Goal: Transaction & Acquisition: Purchase product/service

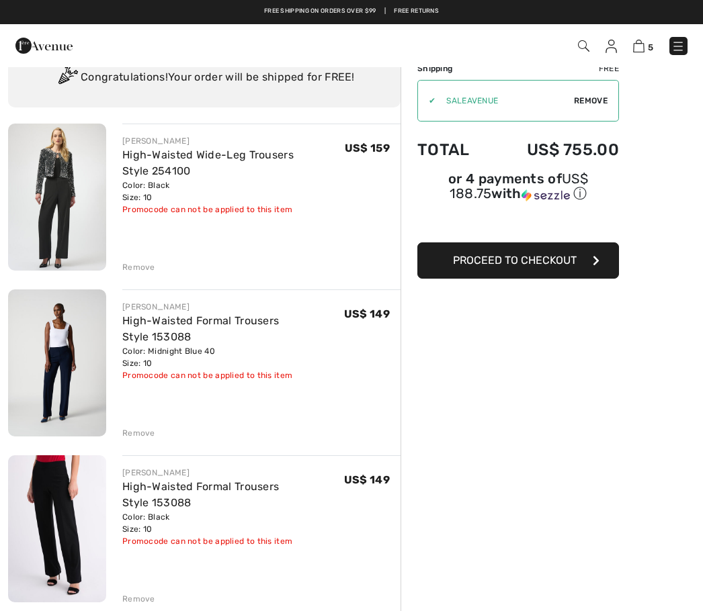
scroll to position [53, 0]
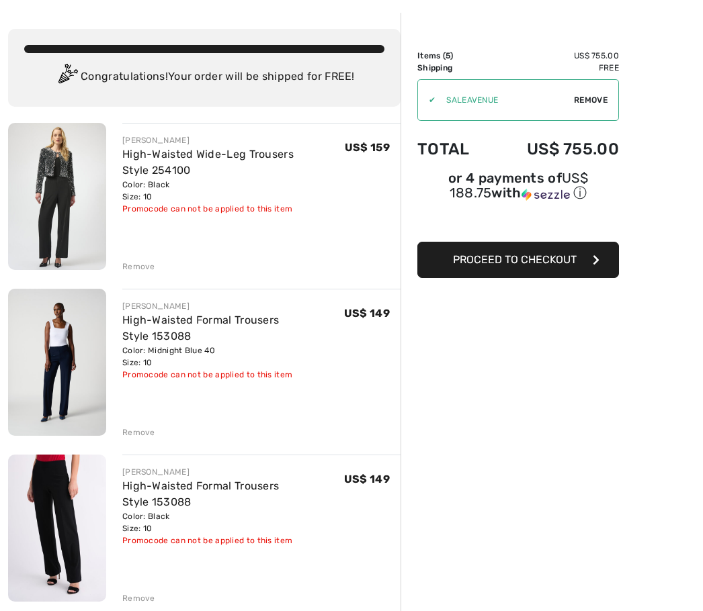
click at [144, 271] on div "Remove" at bounding box center [138, 267] width 33 height 12
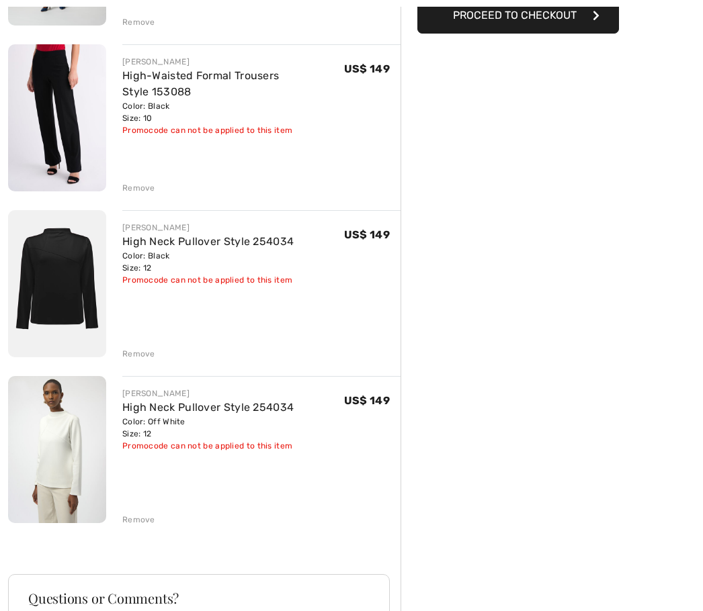
scroll to position [298, 0]
click at [543, 457] on div "Order Summary Details Items ( 4 ) US$ 596.00 Promo code US$ 0.00 Shipping Free …" at bounding box center [551, 331] width 302 height 1126
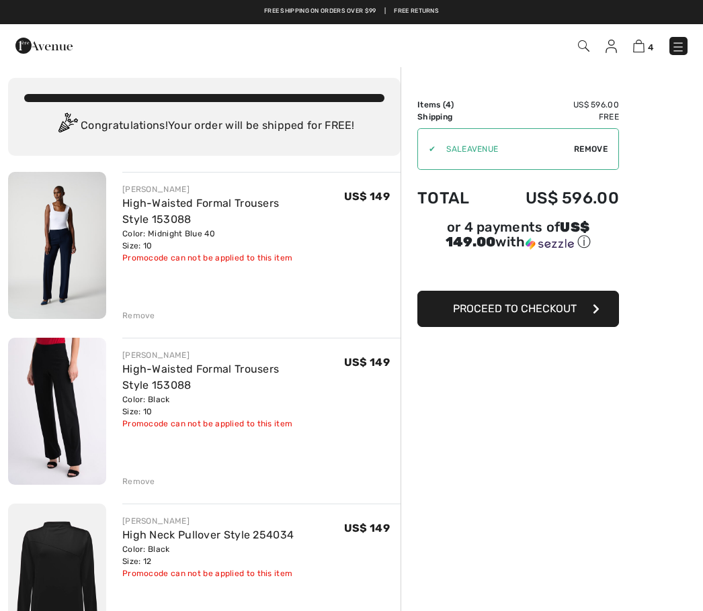
scroll to position [0, 0]
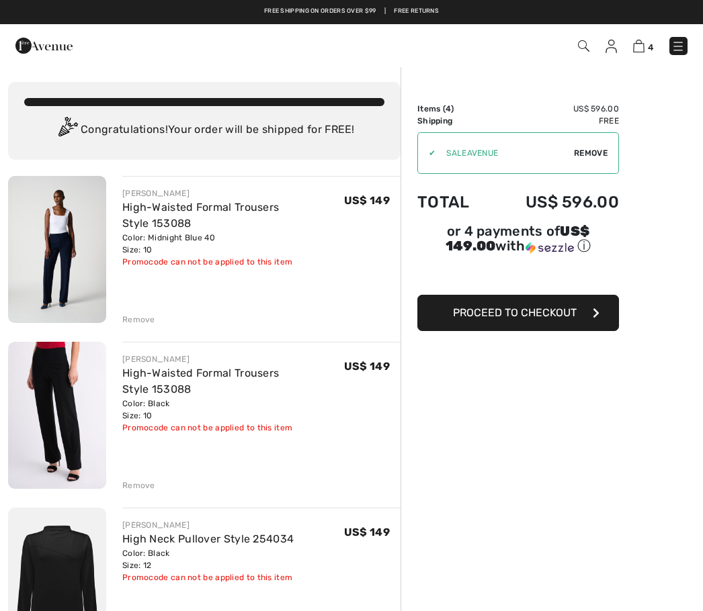
click at [586, 316] on button "Proceed to Checkout" at bounding box center [517, 313] width 201 height 36
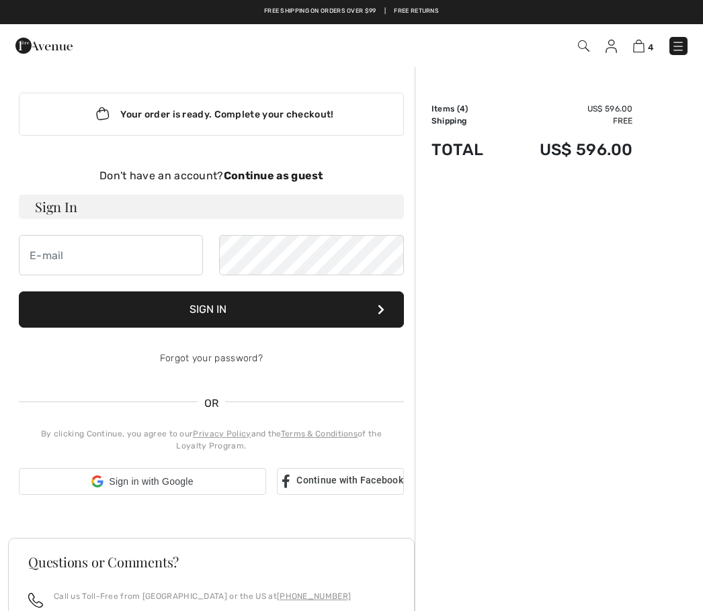
checkbox input "true"
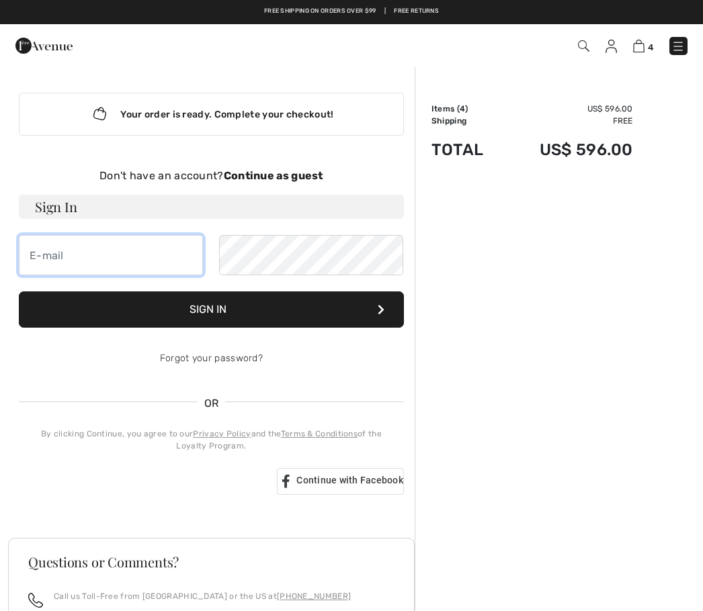
click at [102, 251] on input "email" at bounding box center [111, 255] width 184 height 40
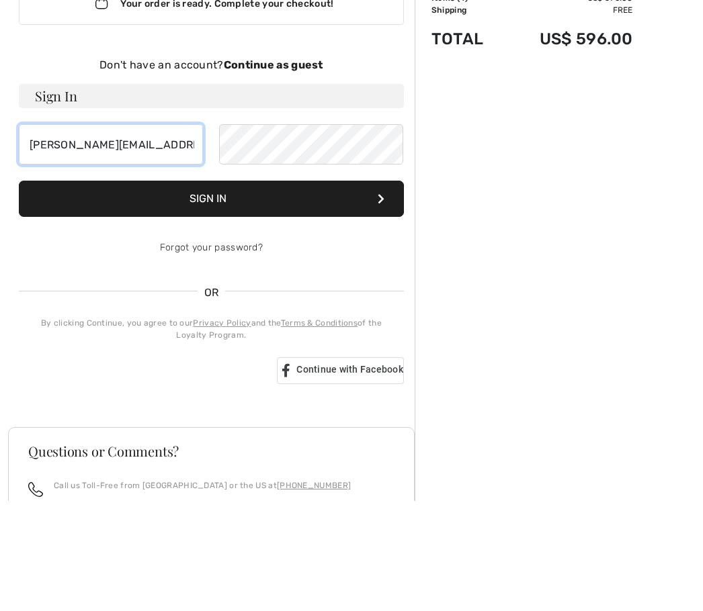
type input "[PERSON_NAME][EMAIL_ADDRESS][DOMAIN_NAME]"
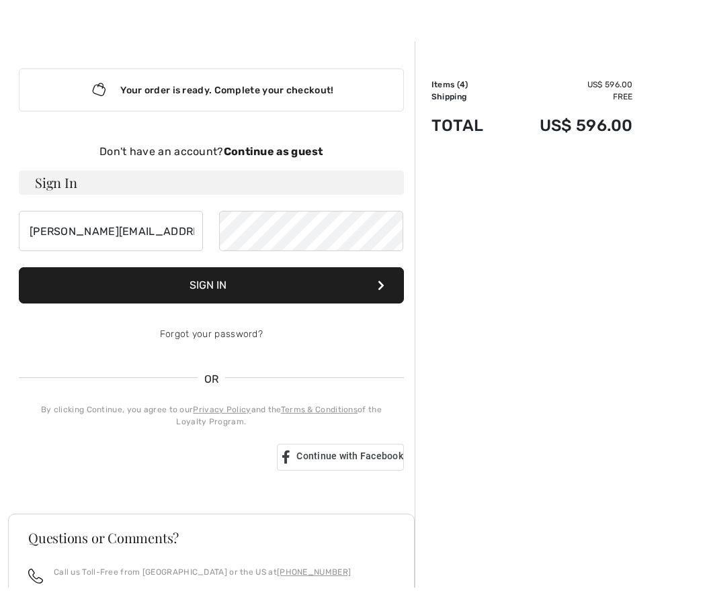
click at [312, 169] on strong "Continue as guest" at bounding box center [273, 175] width 99 height 13
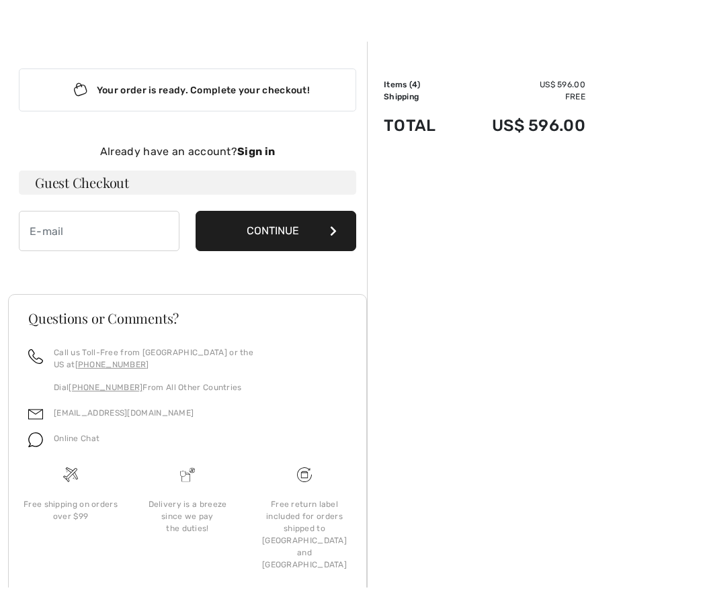
scroll to position [24, 0]
click at [316, 238] on button "Continue" at bounding box center [275, 231] width 161 height 40
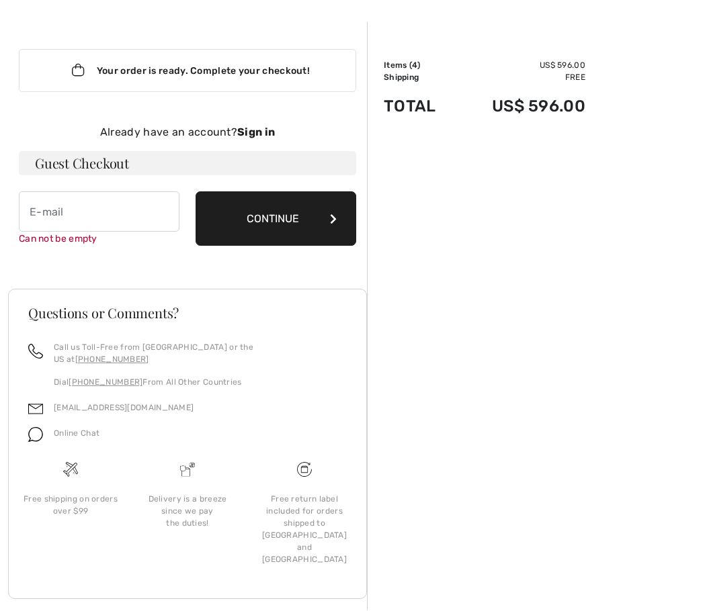
scroll to position [46, 0]
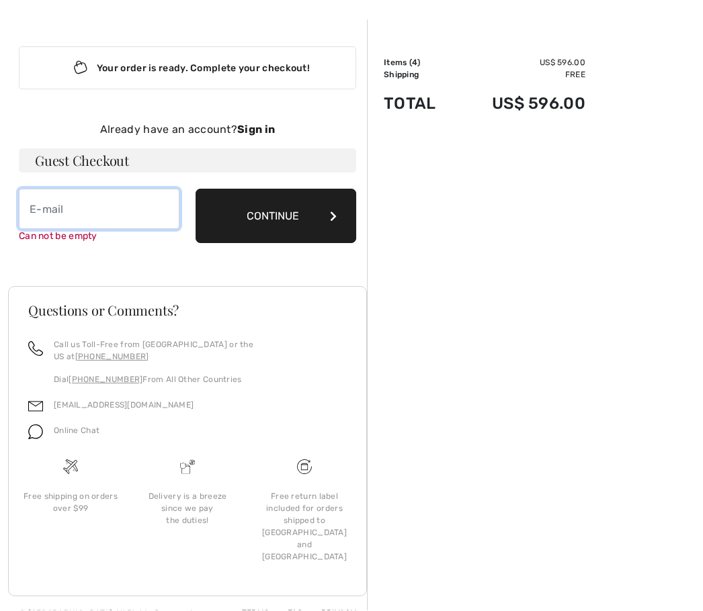
click at [86, 203] on input "email" at bounding box center [99, 209] width 161 height 40
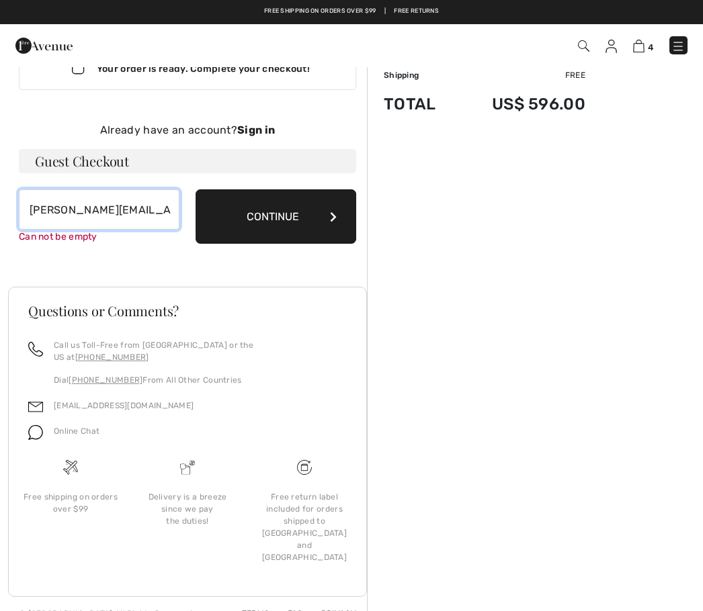
type input "Sue@stnicks.com"
click at [285, 224] on button "Continue" at bounding box center [275, 216] width 161 height 54
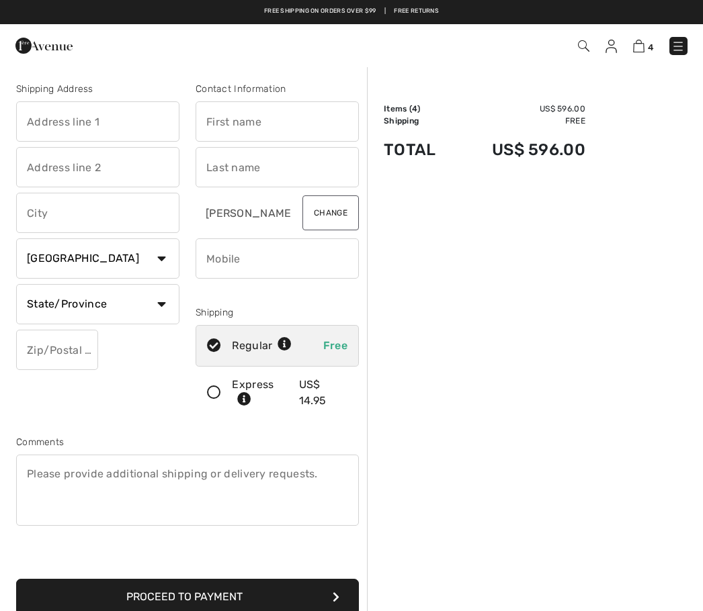
click at [62, 114] on input "text" at bounding box center [97, 121] width 163 height 40
click at [271, 126] on input "text" at bounding box center [276, 121] width 163 height 40
type input "7050 S Platte Canyon Rd"
type input "Susan"
click at [277, 167] on input "text" at bounding box center [276, 167] width 163 height 40
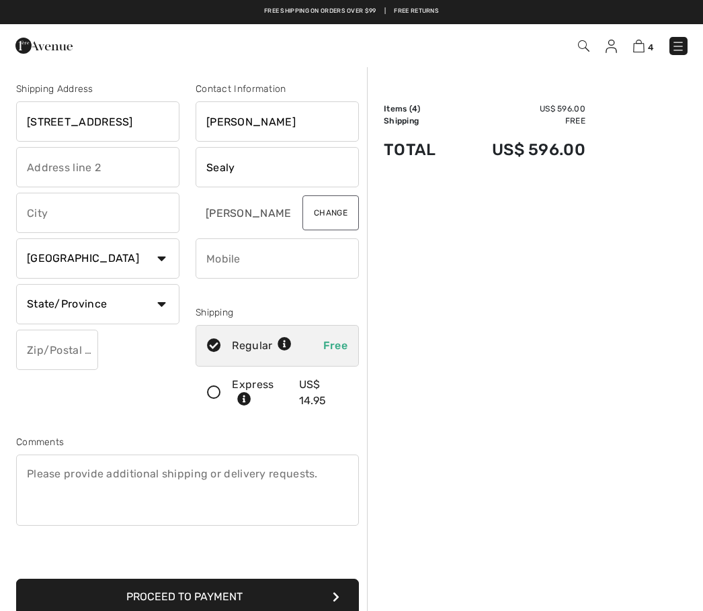
type input "Sealy"
click at [127, 216] on input "text" at bounding box center [97, 213] width 163 height 40
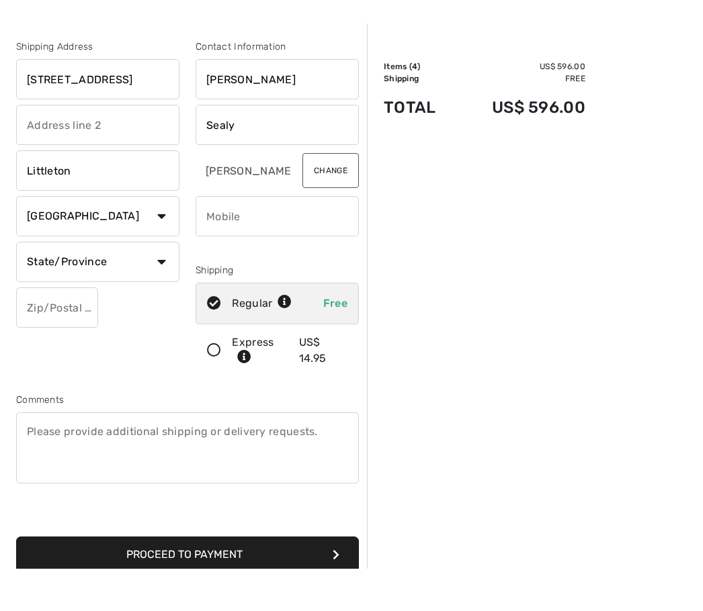
click at [107, 238] on select "Country Canada United States Afghanistan Aland Islands Albania Algeria American…" at bounding box center [97, 258] width 163 height 40
type input "Littleton"
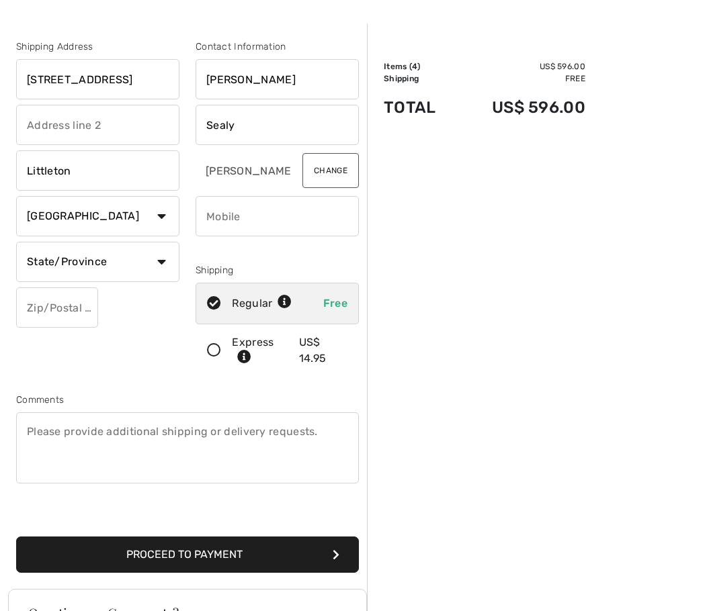
select select "US"
click at [127, 258] on select "State/Province Alabama Alaska American Samoa Arizona Arkansas California Colora…" at bounding box center [97, 262] width 163 height 40
select select "CO"
click at [76, 306] on input "text" at bounding box center [57, 307] width 82 height 40
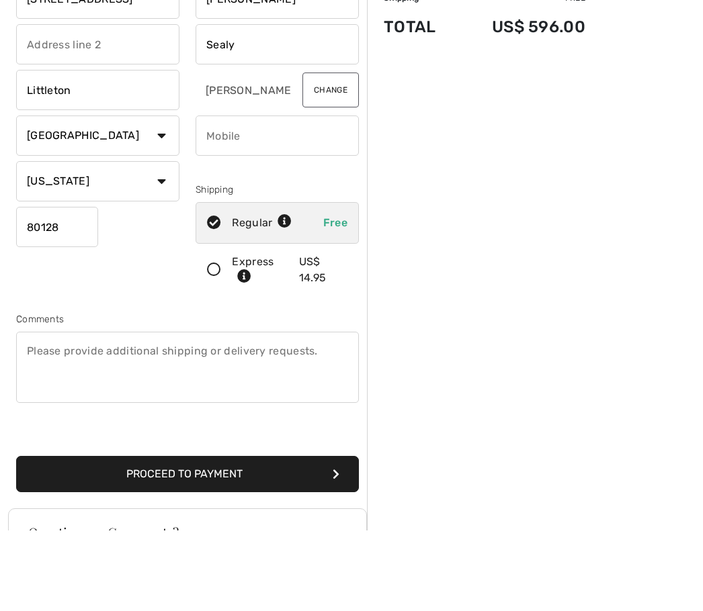
type input "80128"
click at [345, 297] on span "Free" at bounding box center [335, 303] width 24 height 13
radio input "true"
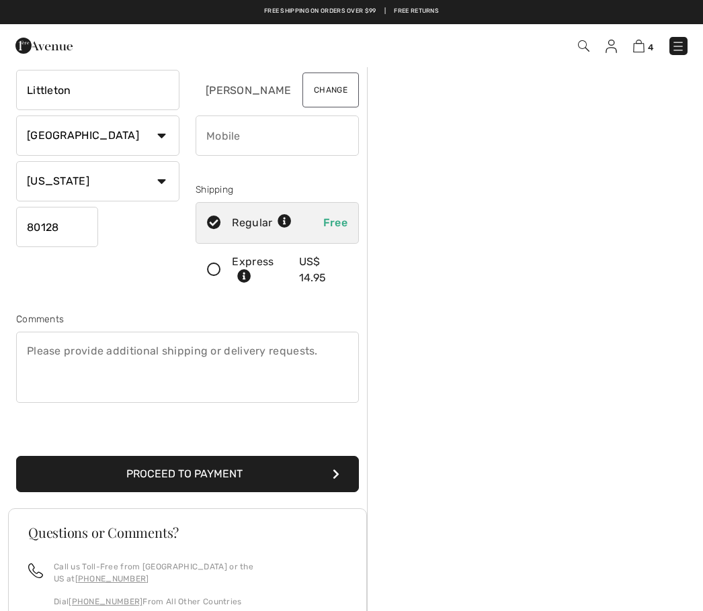
click at [228, 147] on input "phone" at bounding box center [276, 136] width 163 height 40
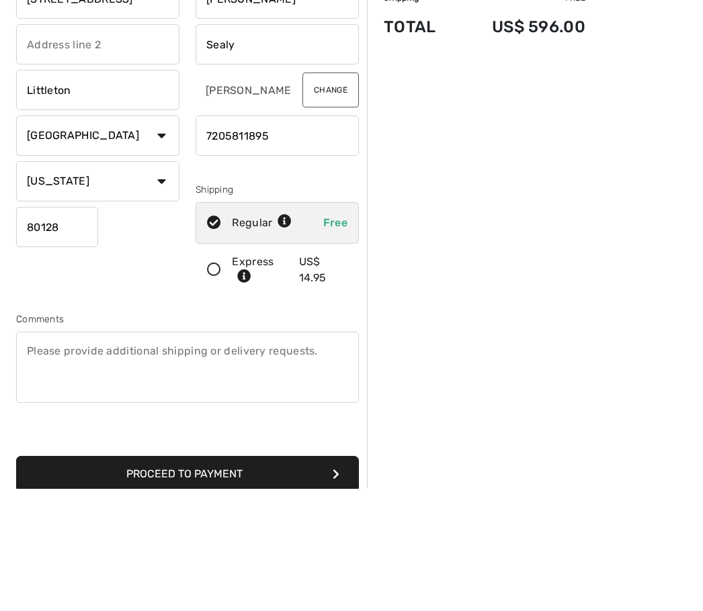
scroll to position [0, 0]
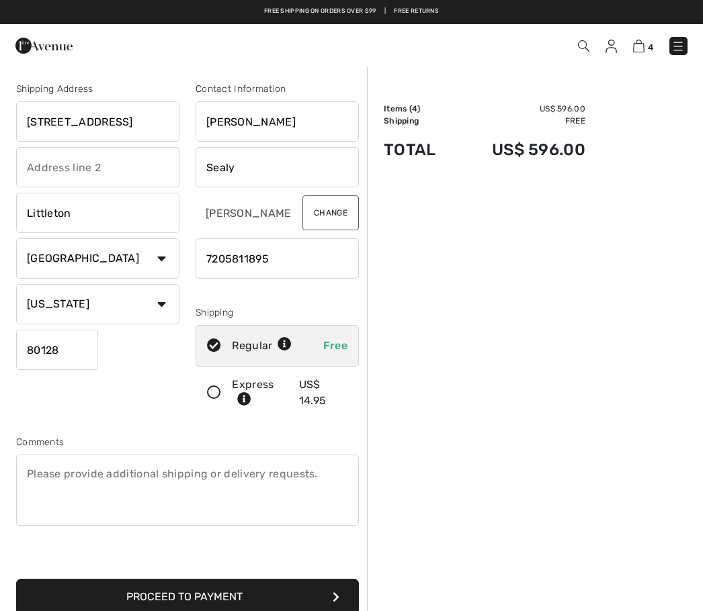
type input "7205811895"
click at [294, 220] on div "Sue@stnicks.com Change" at bounding box center [276, 213] width 163 height 40
click at [338, 222] on button "Change" at bounding box center [330, 212] width 56 height 35
click at [332, 216] on button "Change" at bounding box center [330, 212] width 56 height 35
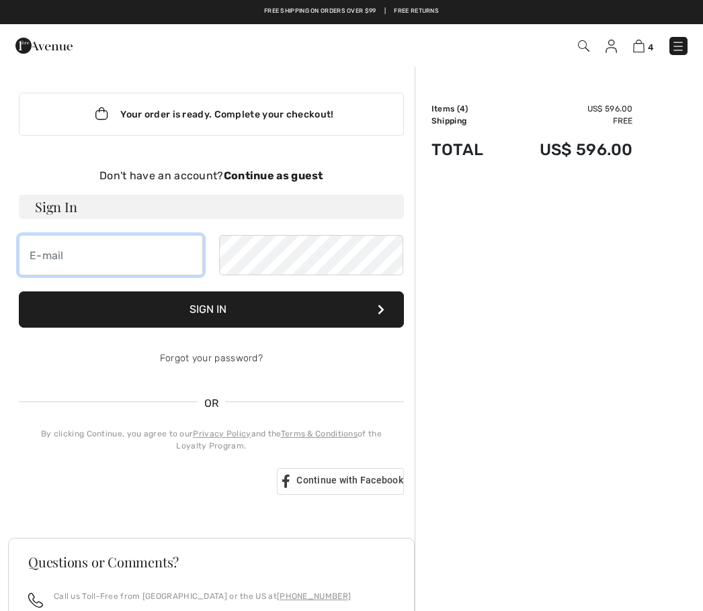
click at [83, 254] on input "email" at bounding box center [111, 255] width 184 height 40
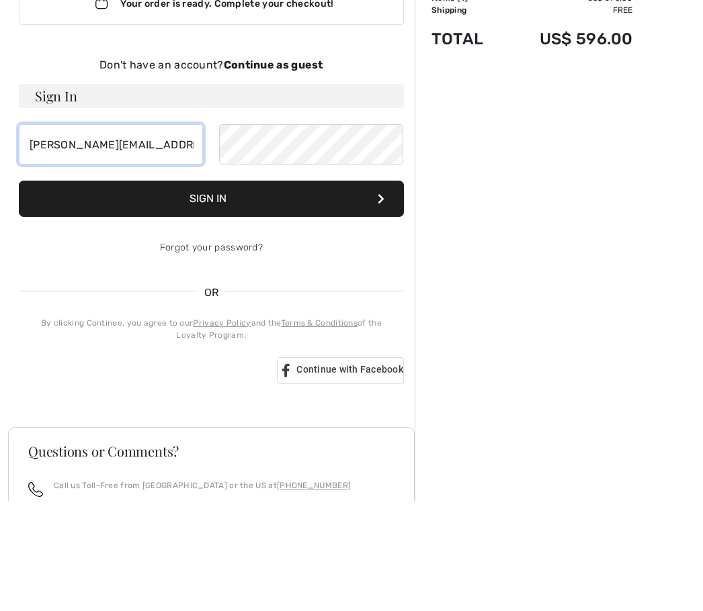
type input "[PERSON_NAME][EMAIL_ADDRESS][DOMAIN_NAME]"
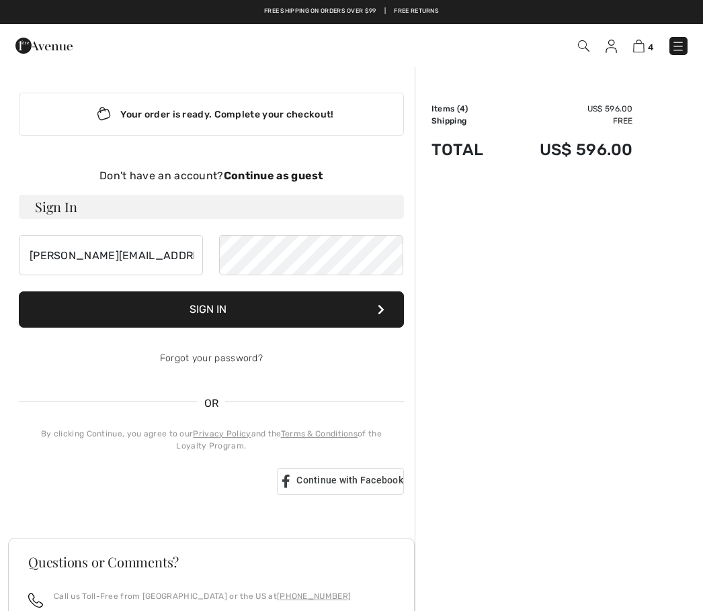
click at [307, 180] on strong "Continue as guest" at bounding box center [273, 175] width 99 height 13
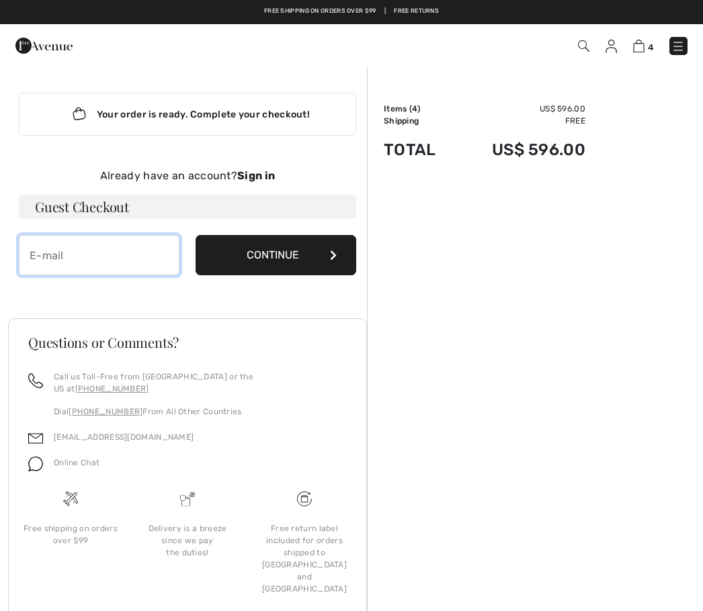
click at [90, 259] on input "email" at bounding box center [99, 255] width 161 height 40
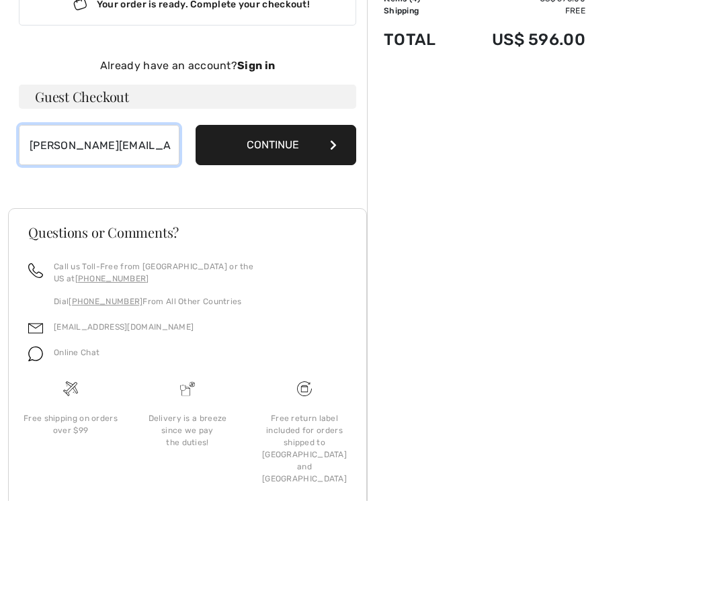
type input "[PERSON_NAME][EMAIL_ADDRESS][DOMAIN_NAME]"
click at [338, 235] on button "Continue" at bounding box center [275, 255] width 161 height 40
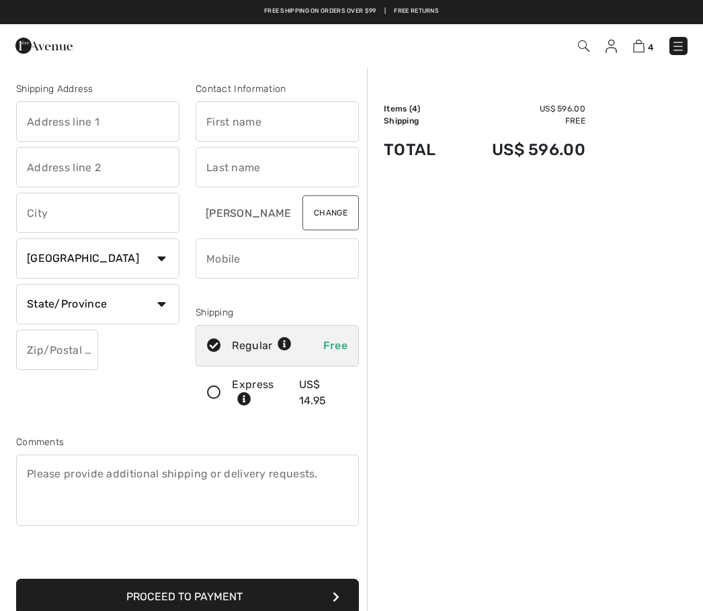
click at [223, 397] on icon at bounding box center [214, 393] width 36 height 14
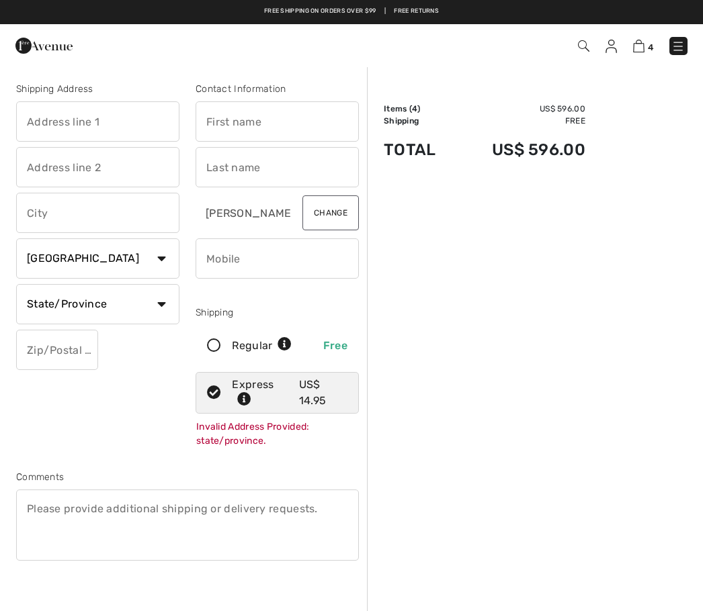
click at [58, 116] on input "text" at bounding box center [97, 121] width 163 height 40
click at [260, 128] on input "text" at bounding box center [276, 121] width 163 height 40
type input "[STREET_ADDRESS]"
type input "Susan"
click at [254, 169] on input "text" at bounding box center [276, 167] width 163 height 40
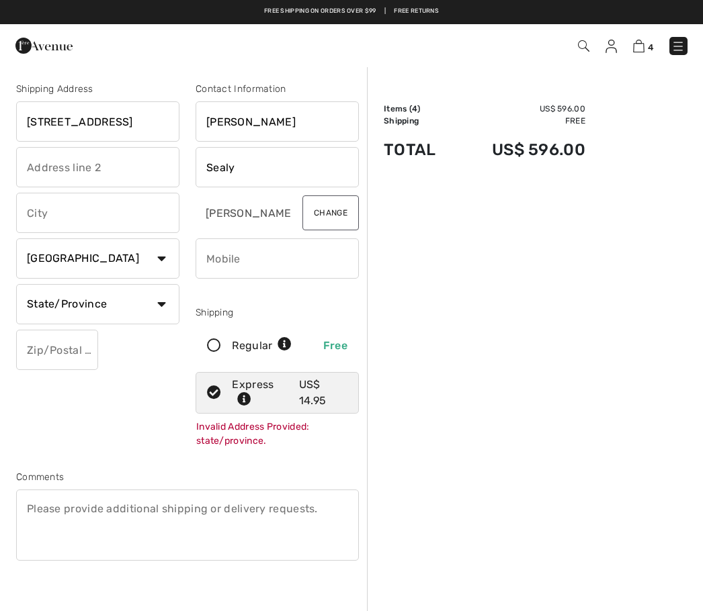
type input "Sealy"
click at [100, 216] on input "text" at bounding box center [97, 213] width 163 height 40
click at [103, 260] on select "Country Canada United States Afghanistan Aland Islands Albania Algeria American…" at bounding box center [97, 258] width 163 height 40
type input "Littleton"
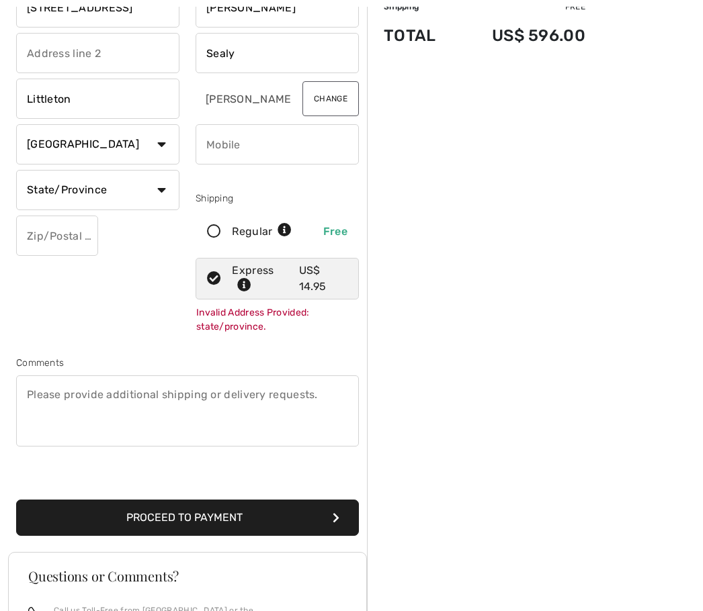
click at [136, 195] on select "State/Province Alabama Alaska American Samoa Arizona Arkansas California Colora…" at bounding box center [97, 190] width 163 height 40
select select "CO"
click at [65, 233] on input "text" at bounding box center [57, 236] width 82 height 40
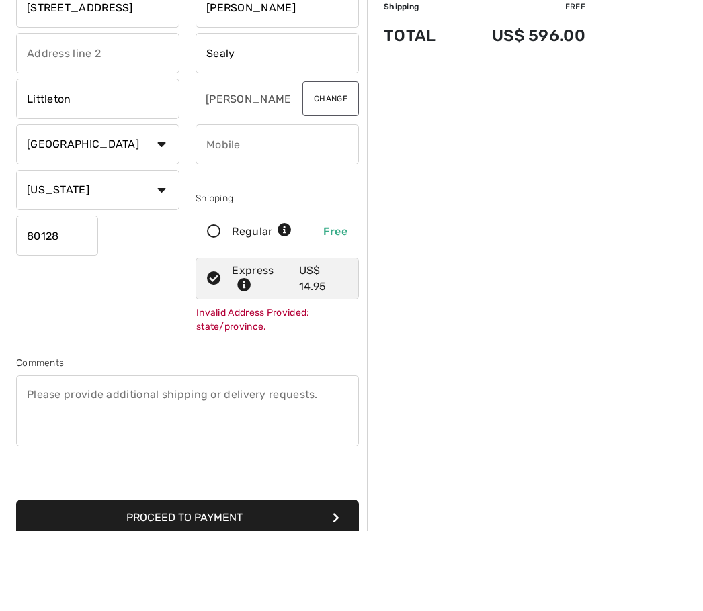
scroll to position [30, 0]
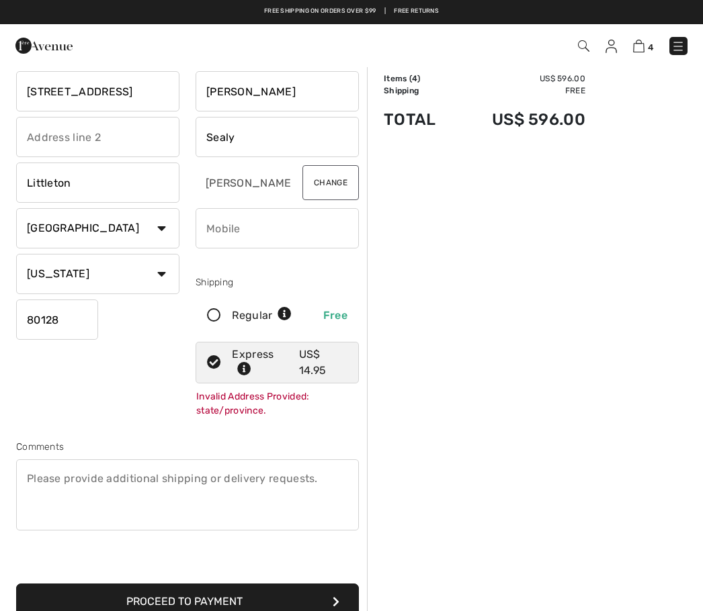
type input "80128"
click at [234, 234] on input "phone" at bounding box center [276, 228] width 163 height 40
type input "7205811895"
click at [344, 185] on button "Change" at bounding box center [330, 182] width 56 height 35
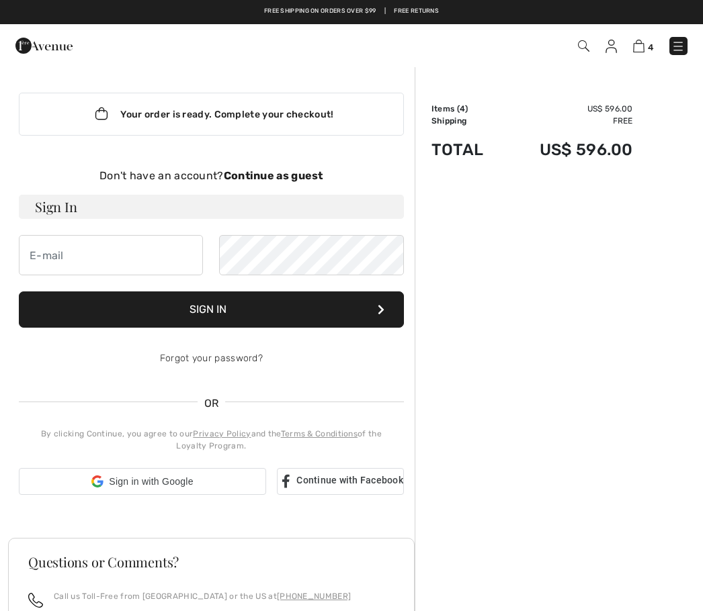
checkbox input "true"
click at [246, 312] on button "Sign In" at bounding box center [211, 309] width 385 height 36
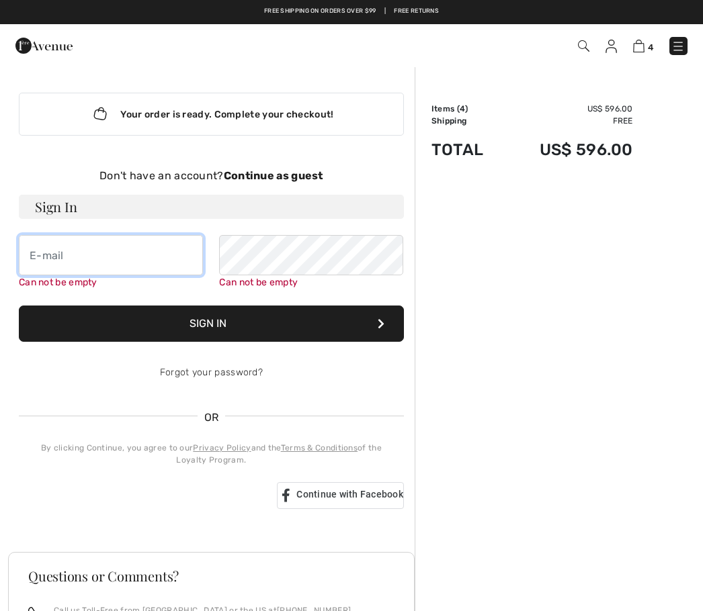
click at [76, 262] on input "email" at bounding box center [111, 255] width 184 height 40
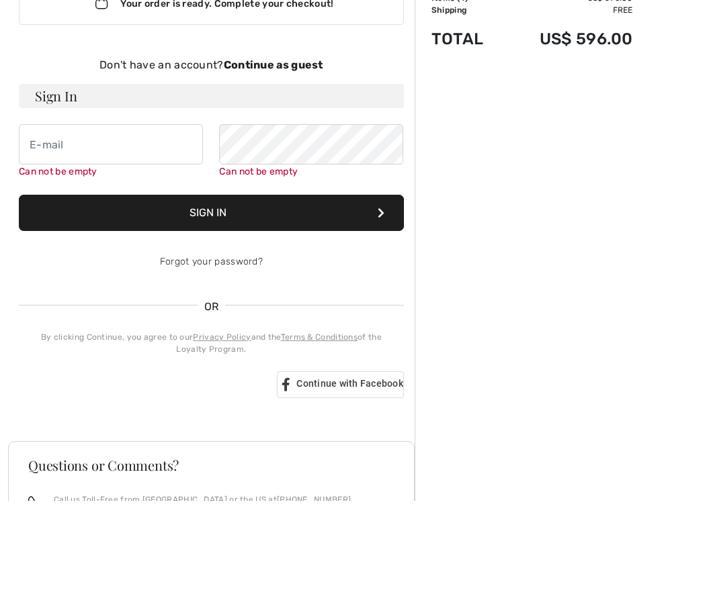
click at [310, 169] on strong "Continue as guest" at bounding box center [273, 175] width 99 height 13
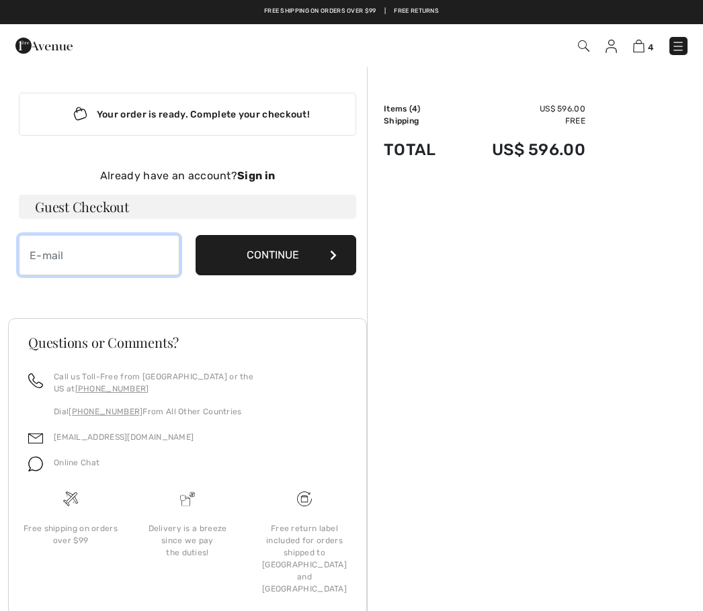
click at [80, 248] on input "email" at bounding box center [99, 255] width 161 height 40
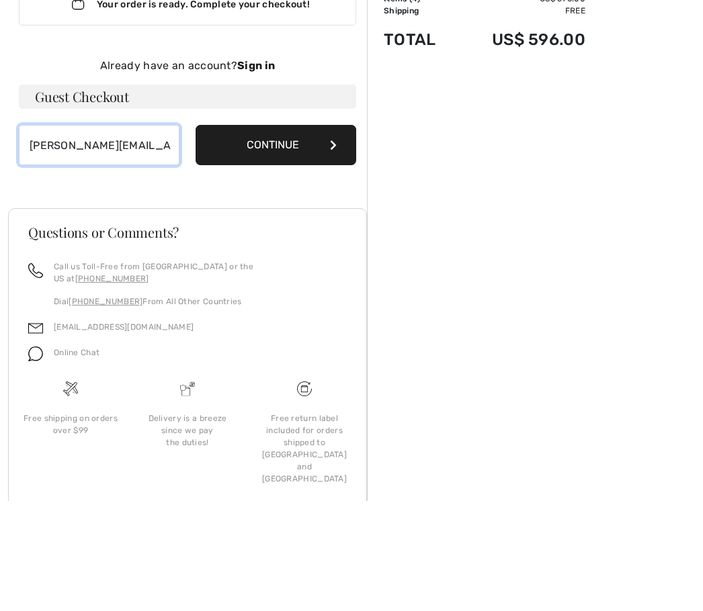
type input "[PERSON_NAME][EMAIL_ADDRESS][DOMAIN_NAME]"
click at [294, 235] on button "Continue" at bounding box center [275, 255] width 161 height 40
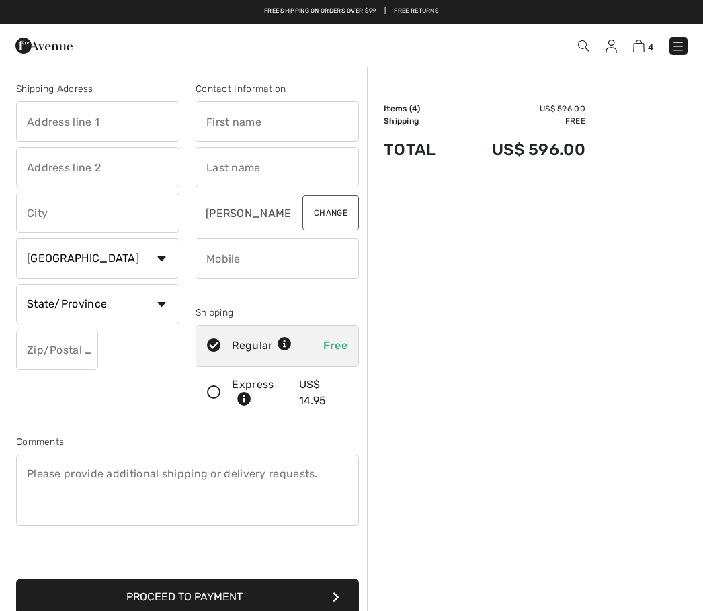
click at [219, 391] on icon at bounding box center [214, 393] width 36 height 14
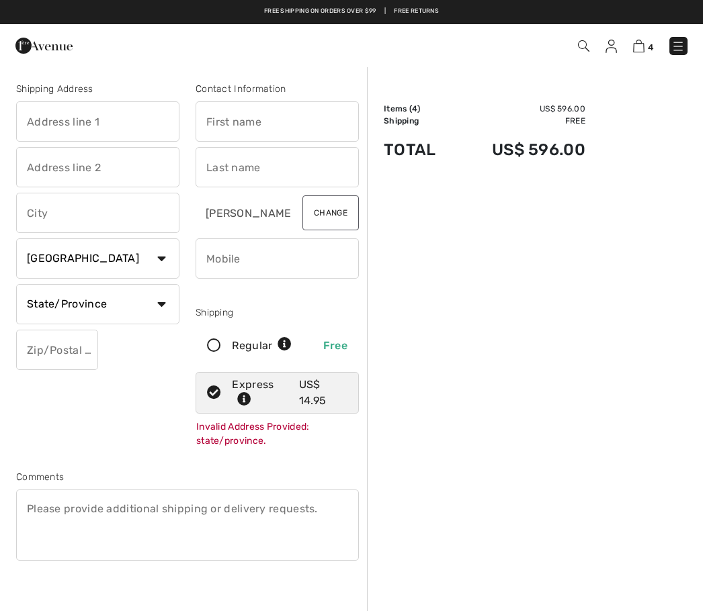
click at [67, 118] on input "text" at bounding box center [97, 121] width 163 height 40
click at [277, 120] on input "text" at bounding box center [276, 121] width 163 height 40
type input "[STREET_ADDRESS]"
type input "[PERSON_NAME]"
click at [279, 159] on input "text" at bounding box center [276, 167] width 163 height 40
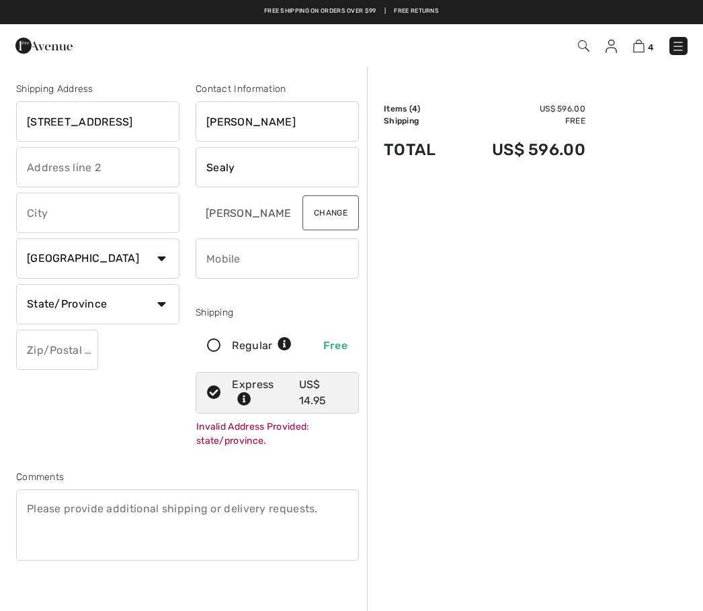
type input "Sealy"
click at [114, 220] on input "text" at bounding box center [97, 213] width 163 height 40
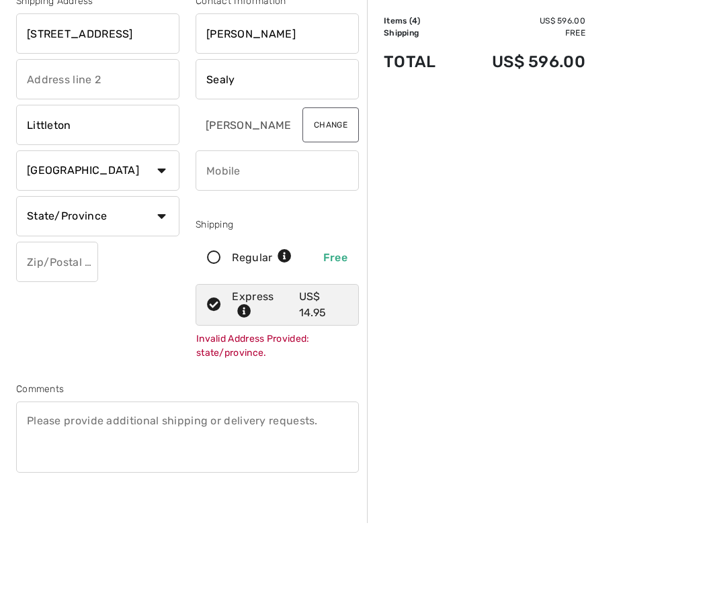
type input "Littleton"
click at [111, 284] on select "State/Province Alabama Alaska American Samoa Arizona Arkansas California Colora…" at bounding box center [97, 304] width 163 height 40
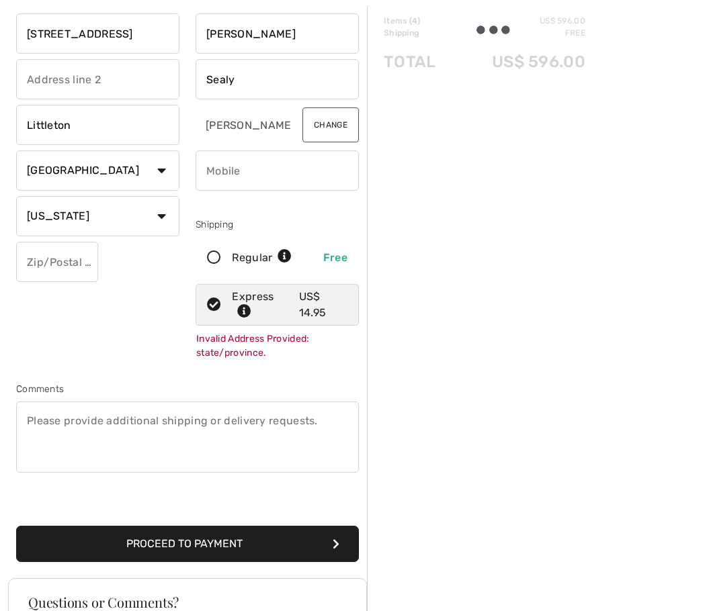
click at [119, 221] on select "State/Province Alabama Alaska American Samoa Arizona Arkansas California Colora…" at bounding box center [97, 216] width 163 height 40
select select "CO"
click at [76, 264] on input "text" at bounding box center [57, 262] width 82 height 40
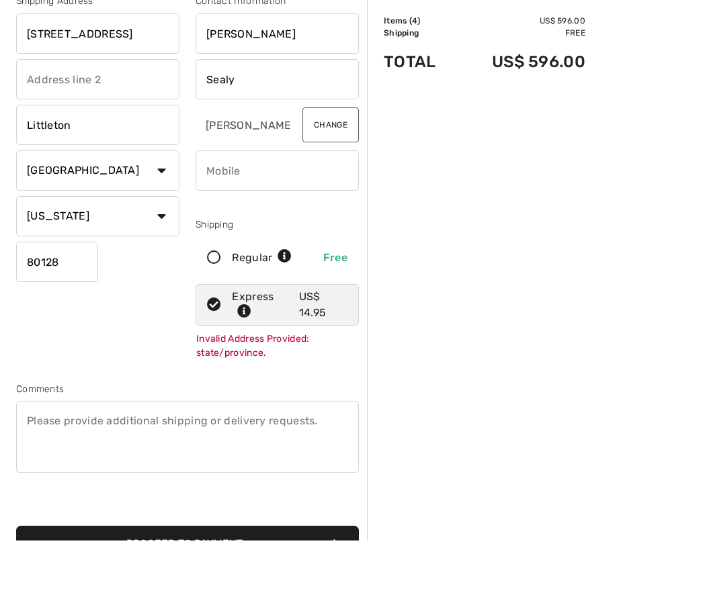
scroll to position [14, 0]
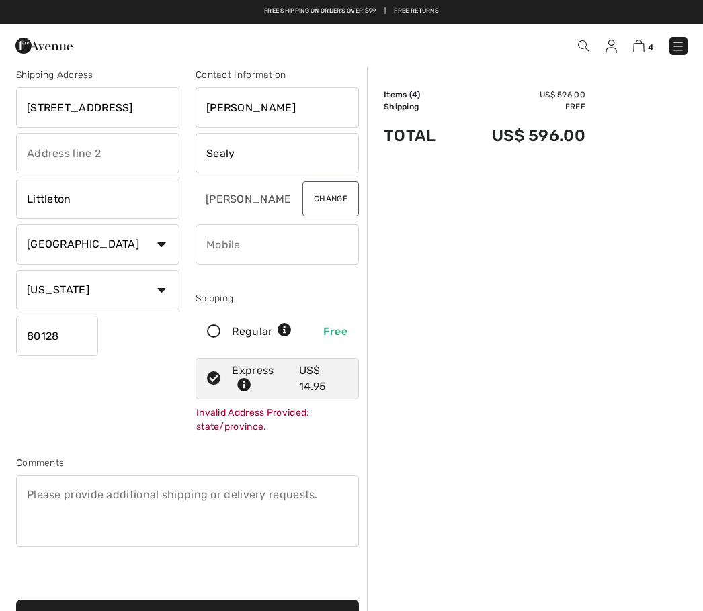
type input "80128"
click at [250, 244] on input "phone" at bounding box center [276, 244] width 163 height 40
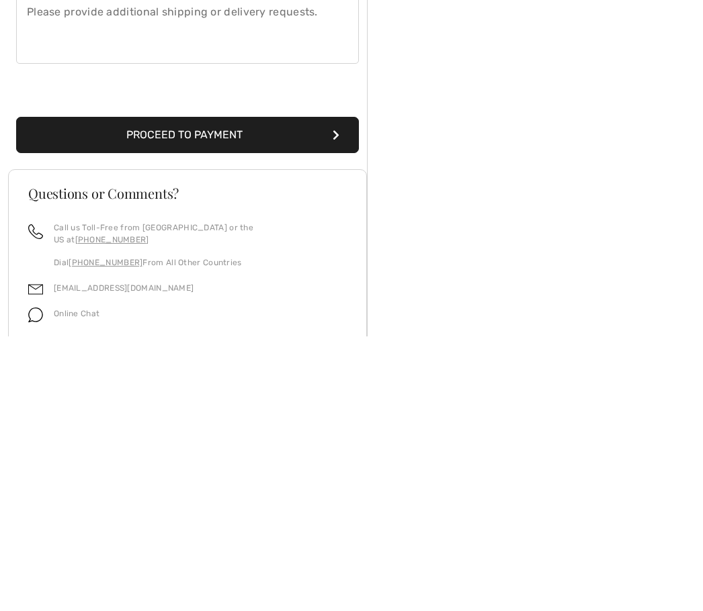
type input "7205811895"
click at [326, 392] on button "Proceed to Payment" at bounding box center [187, 410] width 343 height 36
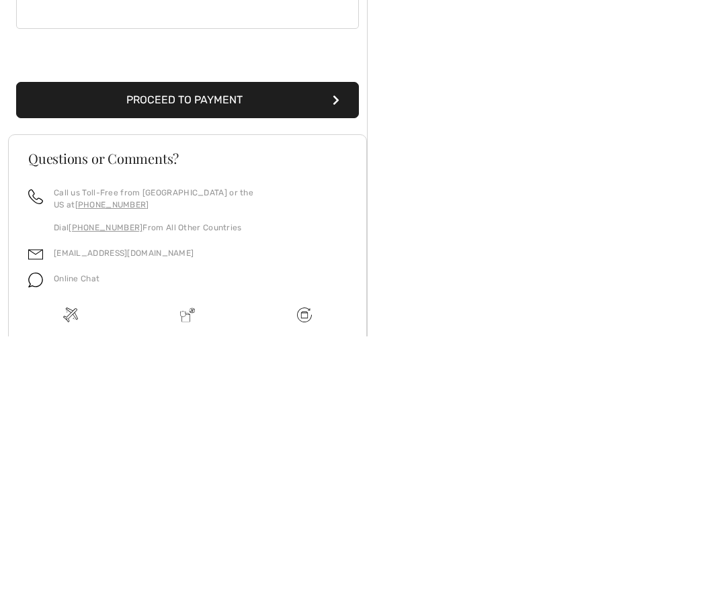
scroll to position [281, 0]
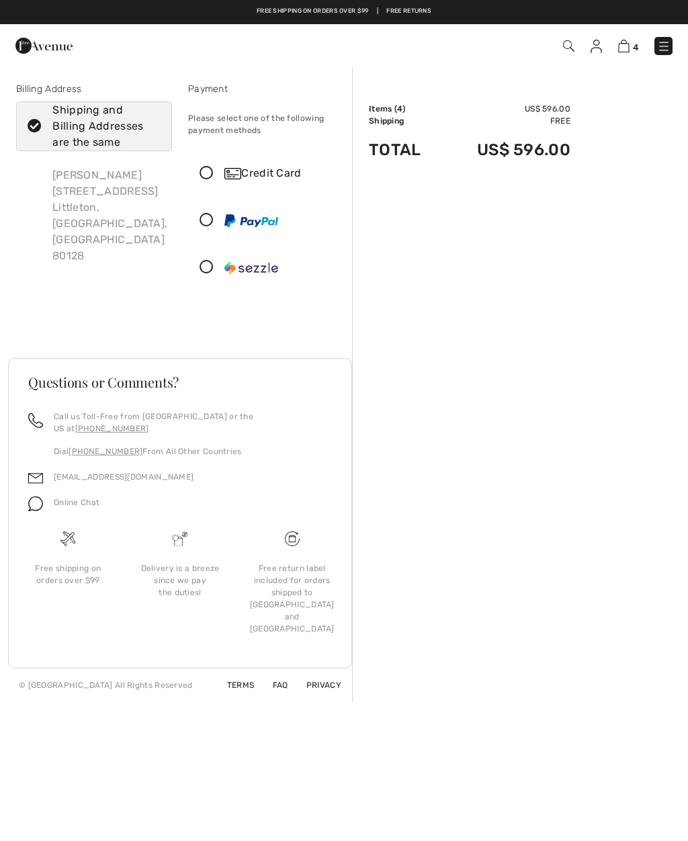
click at [205, 188] on div "Credit Card" at bounding box center [266, 173] width 154 height 40
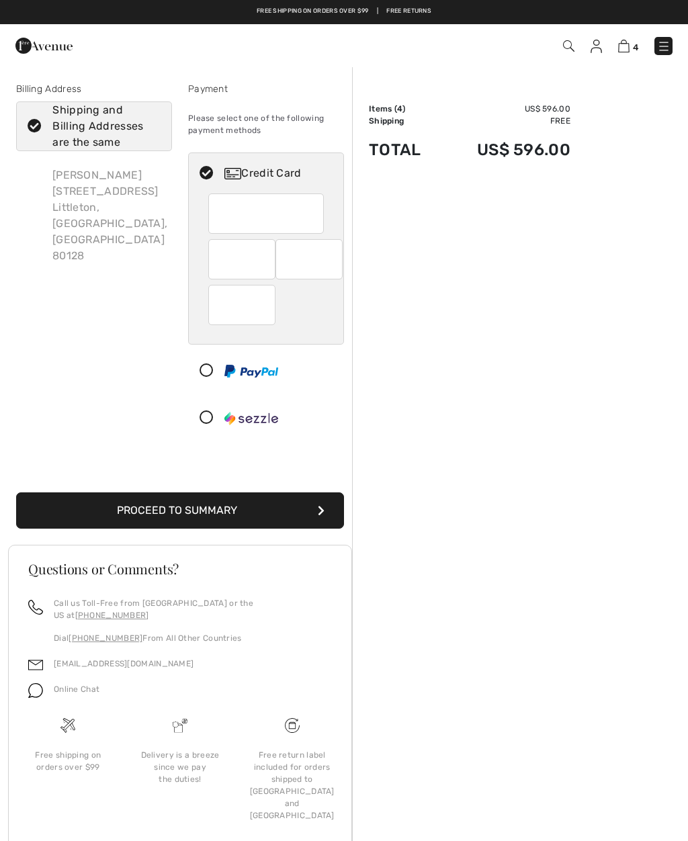
click at [234, 513] on button "Proceed to Summary" at bounding box center [180, 510] width 328 height 36
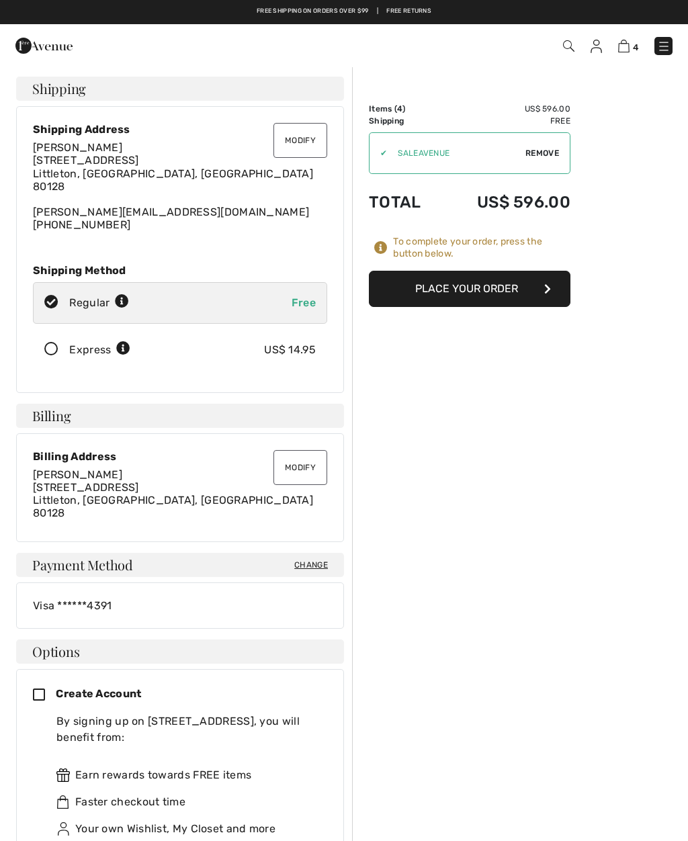
click at [55, 353] on icon at bounding box center [52, 350] width 36 height 14
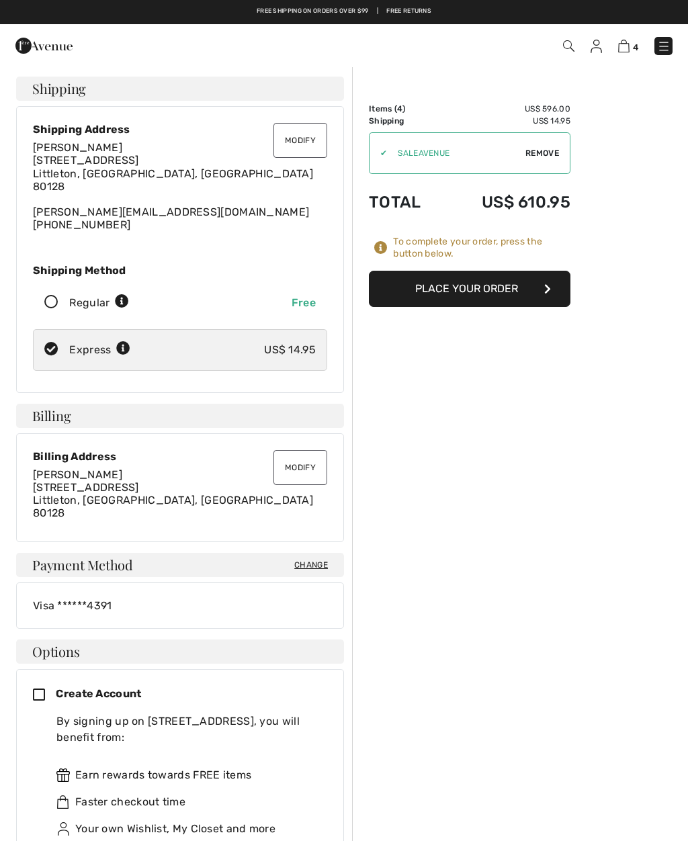
click at [509, 293] on button "Place Your Order" at bounding box center [469, 289] width 201 height 36
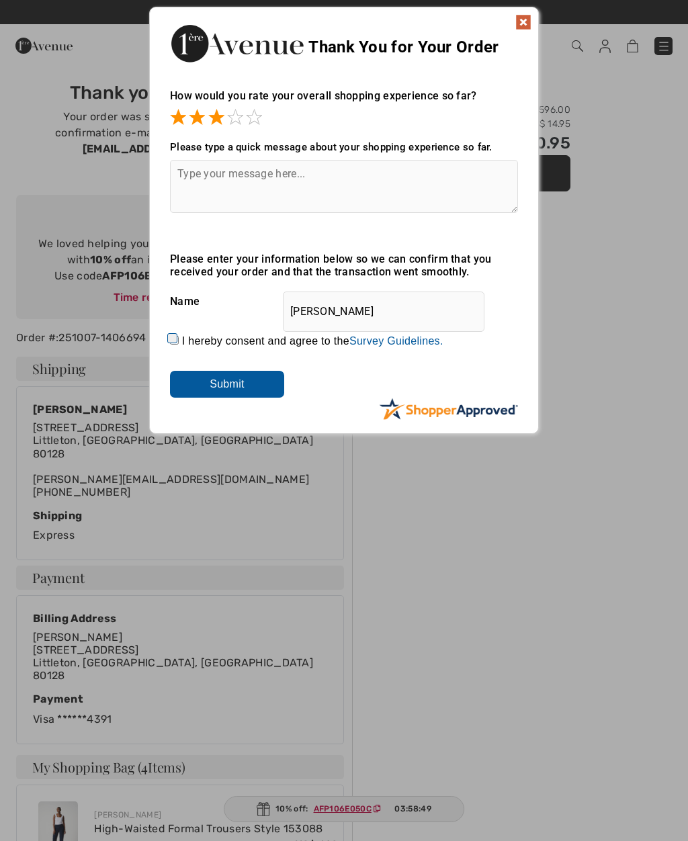
click at [538, 23] on div "Thank You for Your Order How would you rate your overall shopping experience so…" at bounding box center [344, 220] width 390 height 427
click at [527, 19] on img at bounding box center [523, 22] width 16 height 16
